Goal: Task Accomplishment & Management: Use online tool/utility

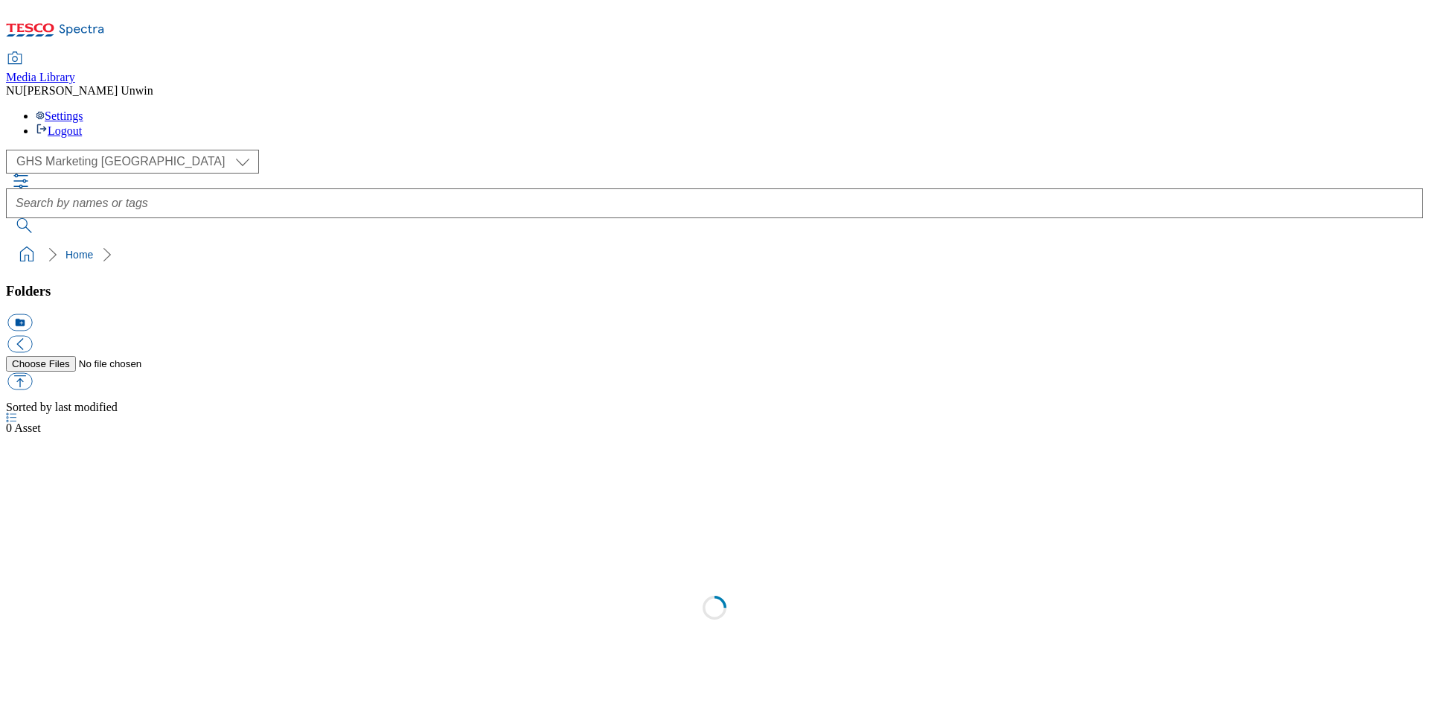
scroll to position [1, 0]
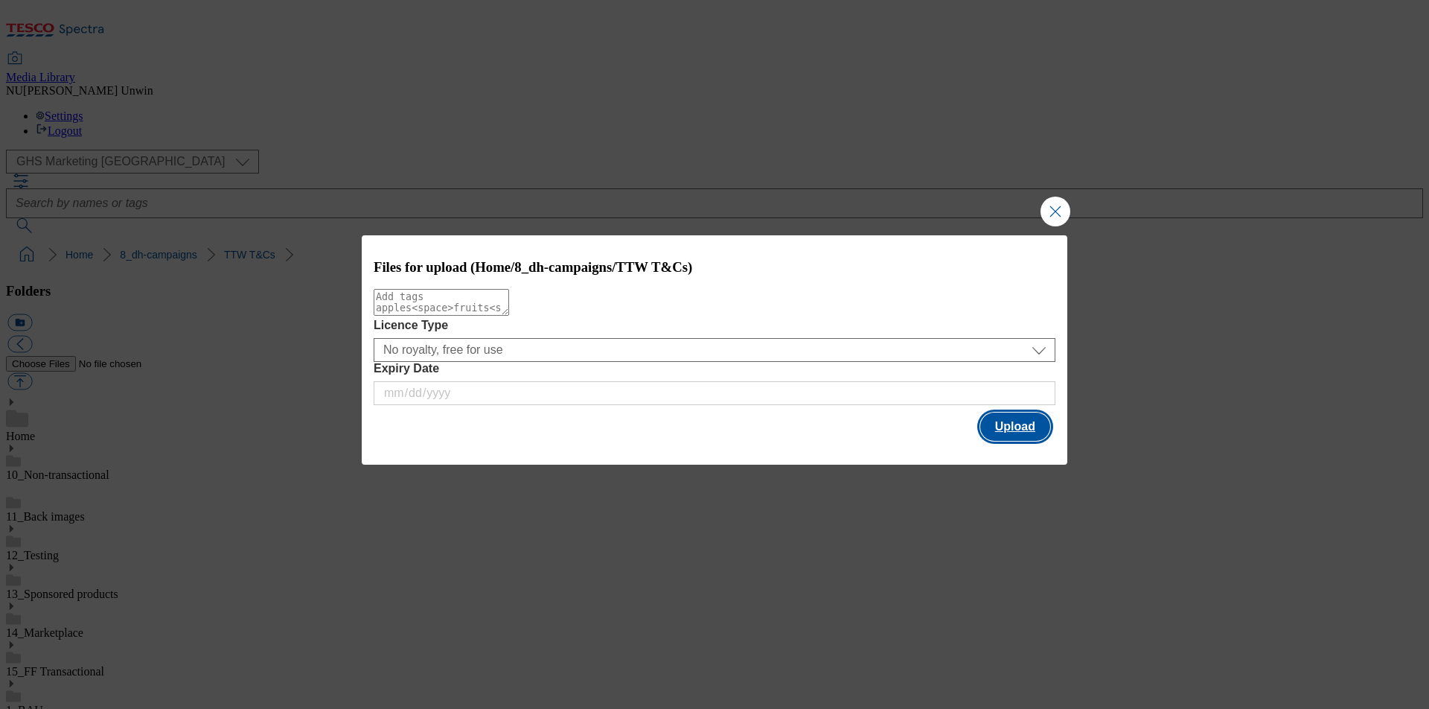
click at [1019, 429] on button "Upload" at bounding box center [1015, 426] width 70 height 28
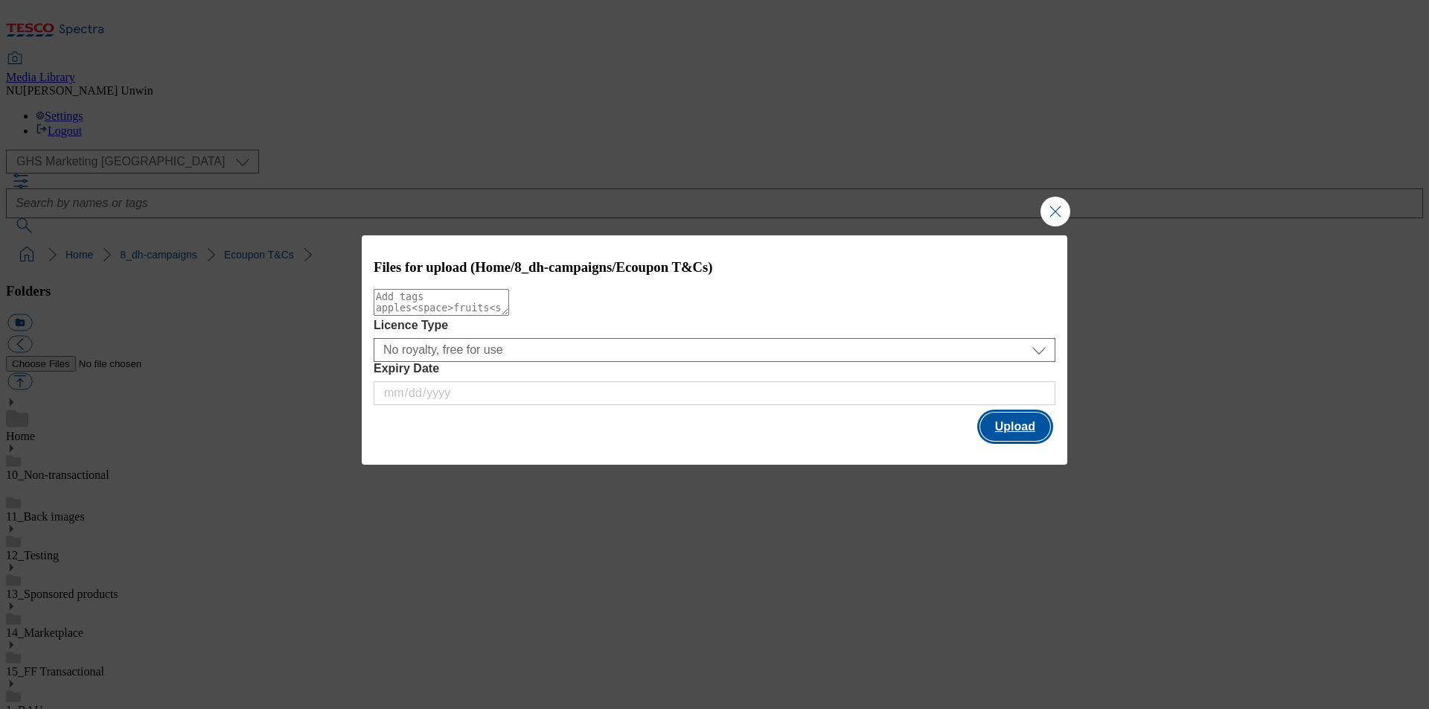
click at [1018, 441] on button "Upload" at bounding box center [1015, 426] width 70 height 28
